Goal: Check status: Check status

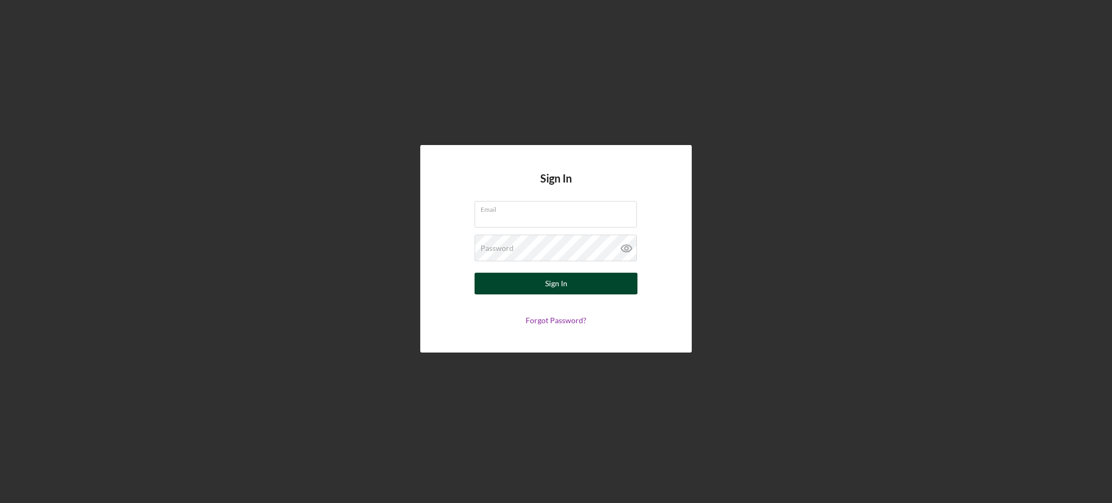
type input "[EMAIL_ADDRESS][DOMAIN_NAME]"
click at [506, 283] on button "Sign In" at bounding box center [556, 284] width 163 height 22
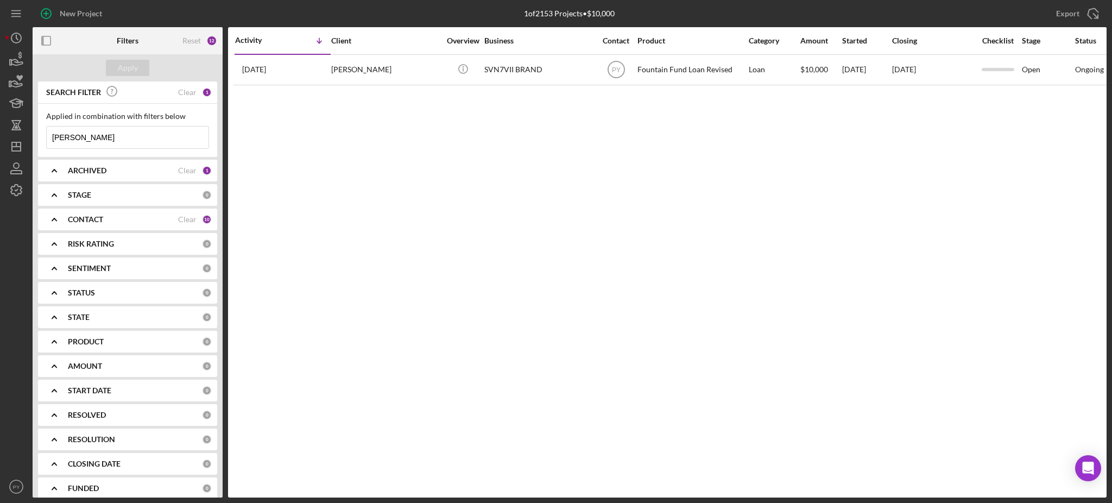
click at [108, 141] on input "[PERSON_NAME]" at bounding box center [128, 138] width 162 height 22
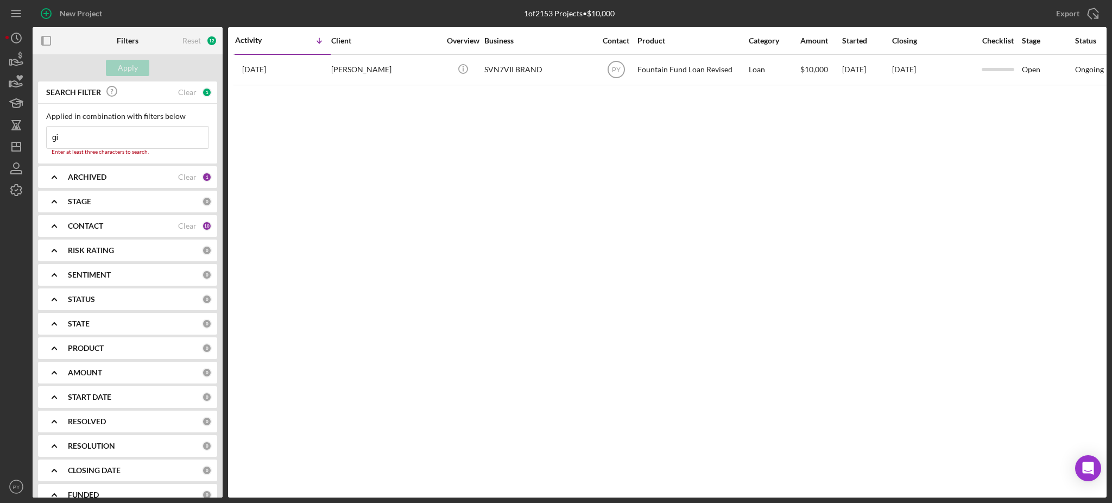
type input "g"
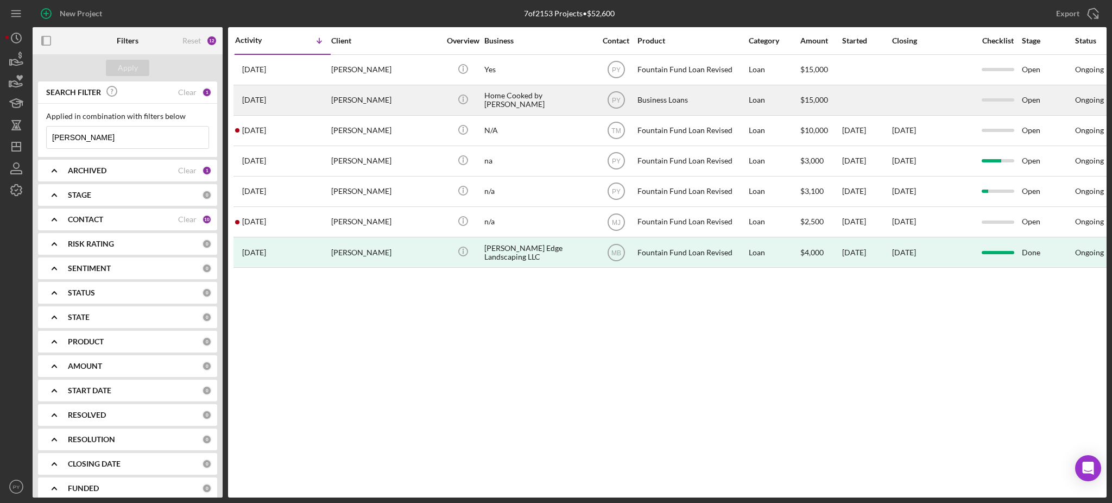
type input "[PERSON_NAME]"
click at [312, 96] on div "[DATE] [PERSON_NAME]" at bounding box center [282, 100] width 95 height 29
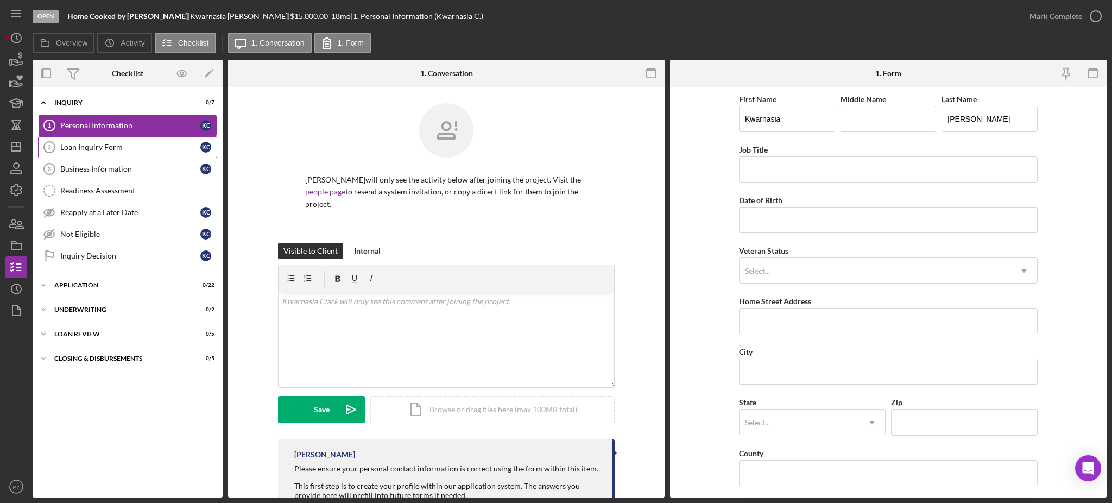
click at [114, 138] on link "Loan Inquiry Form 2 Loan Inquiry Form K C" at bounding box center [127, 147] width 179 height 22
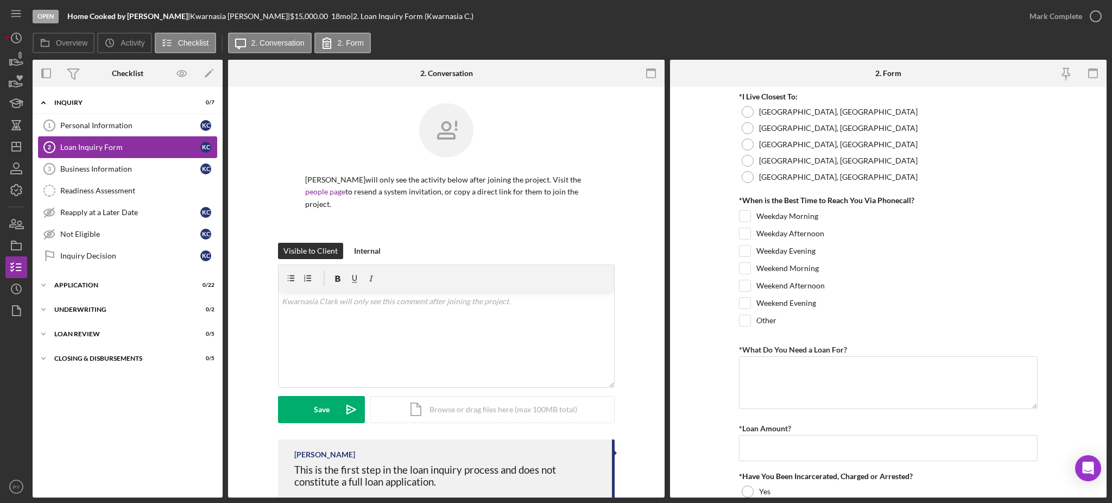
click at [111, 156] on link "Loan Inquiry Form 2 Loan Inquiry Form K C" at bounding box center [127, 147] width 179 height 22
click at [21, 153] on icon "Icon/Dashboard" at bounding box center [16, 146] width 27 height 27
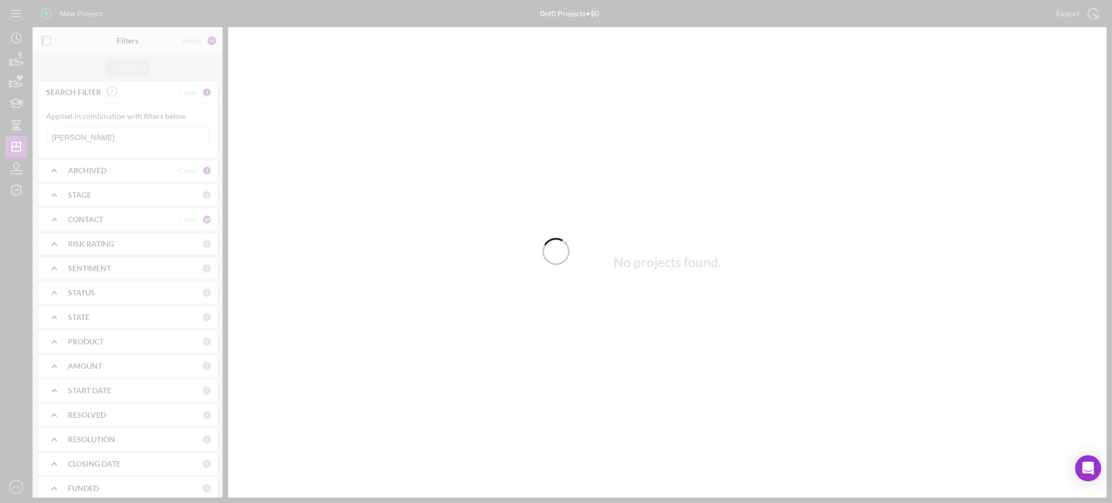
click at [90, 140] on div at bounding box center [556, 251] width 1112 height 503
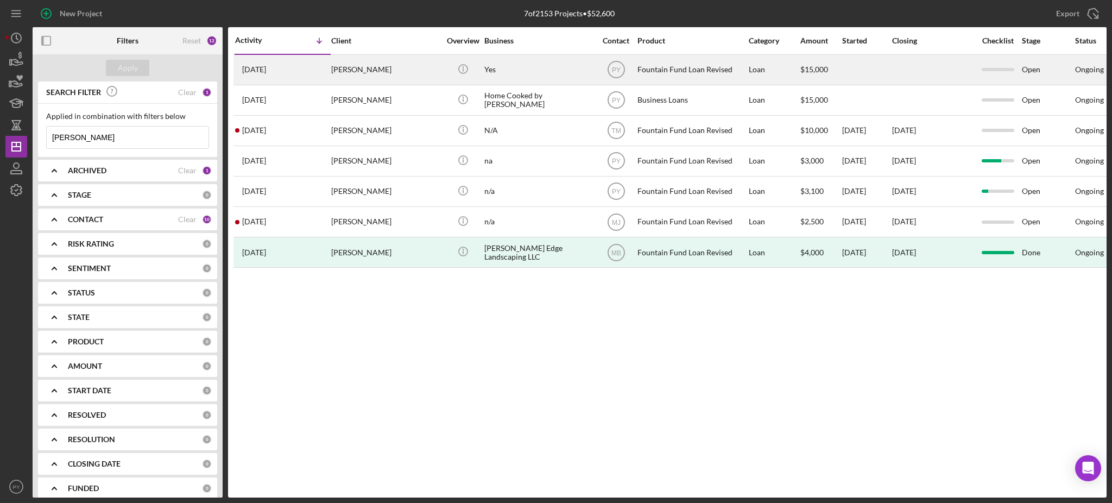
click at [266, 73] on time "[DATE]" at bounding box center [254, 69] width 24 height 9
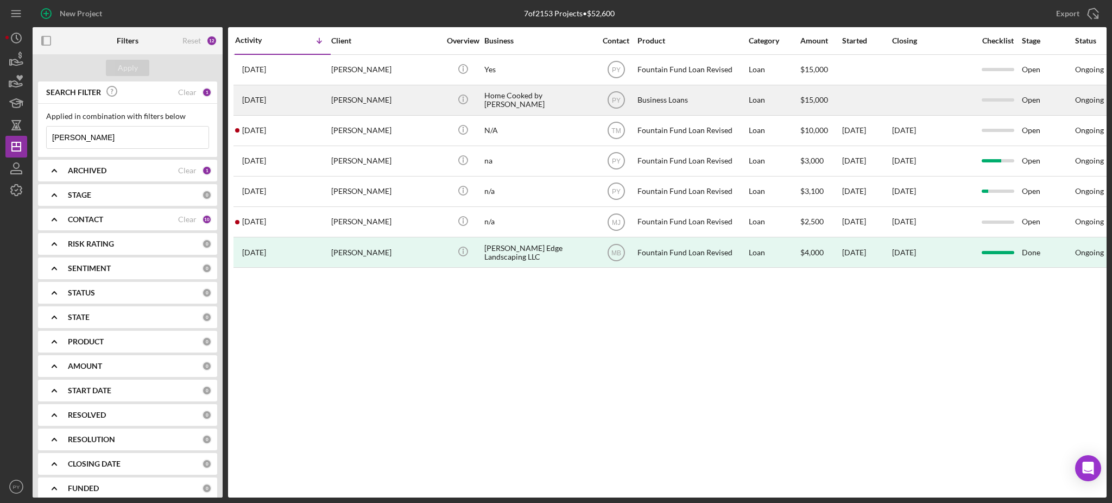
click at [313, 102] on div "[DATE] [PERSON_NAME]" at bounding box center [282, 100] width 95 height 29
